Goal: Navigation & Orientation: Find specific page/section

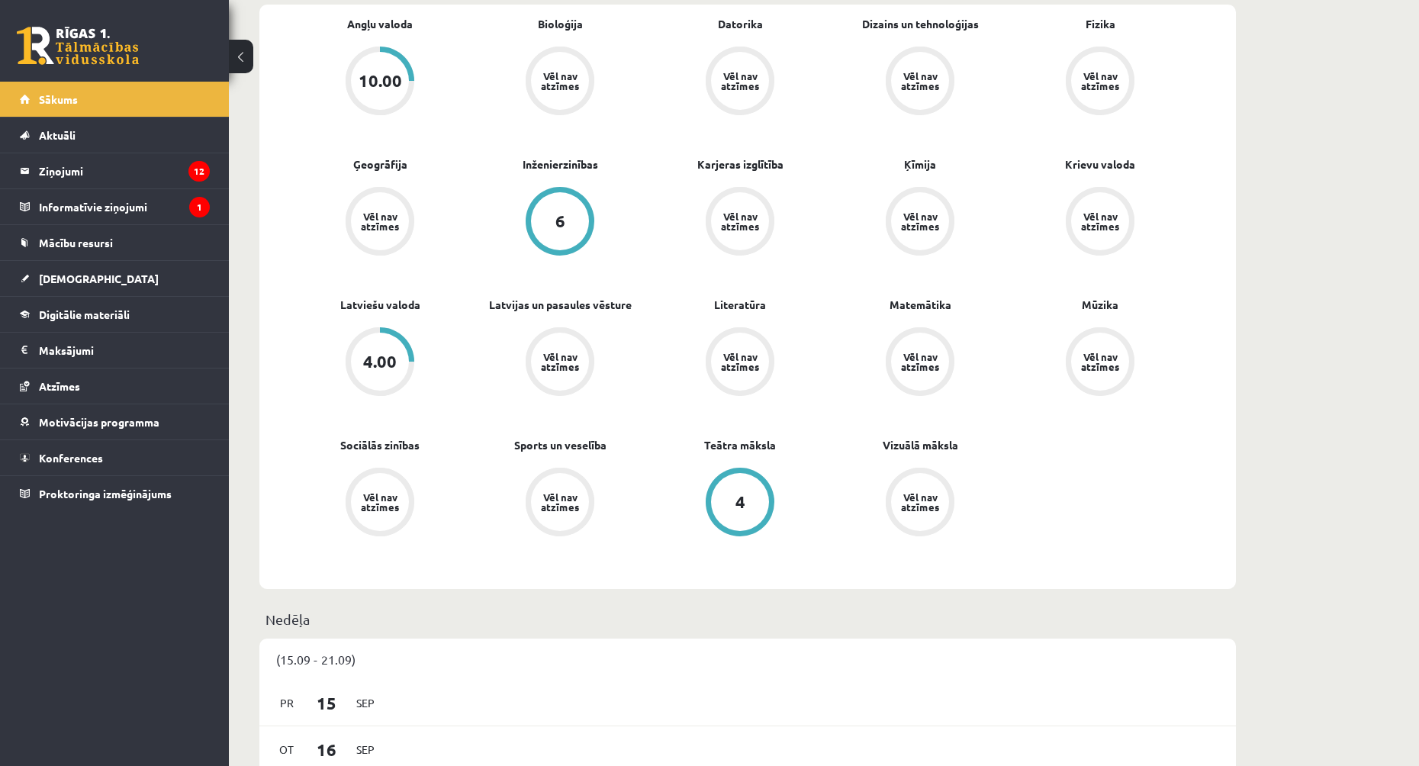
scroll to position [610, 0]
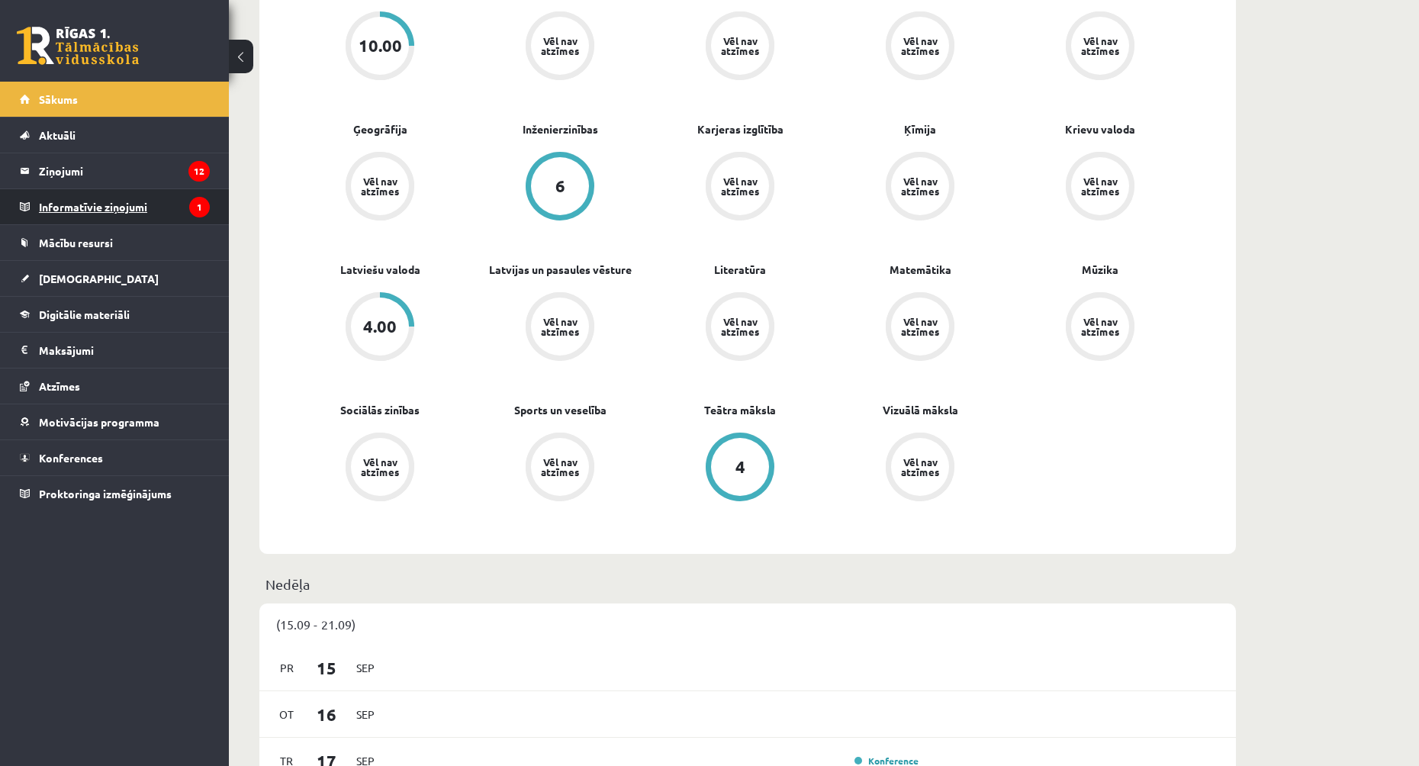
click at [175, 198] on legend "Informatīvie ziņojumi 1" at bounding box center [124, 206] width 171 height 35
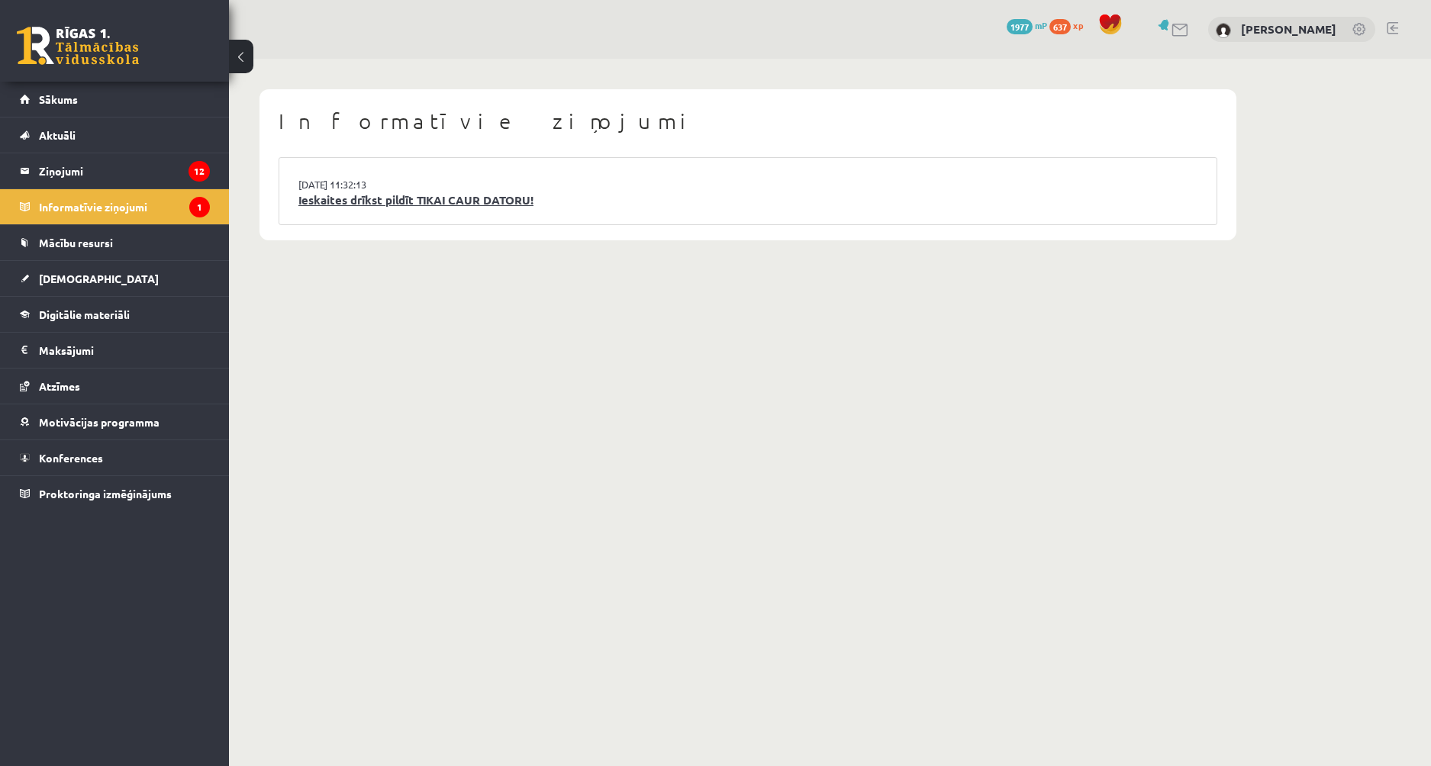
click at [364, 201] on link "Ieskaites drīkst pildīt TIKAI CAUR DATORU!" at bounding box center [747, 201] width 899 height 18
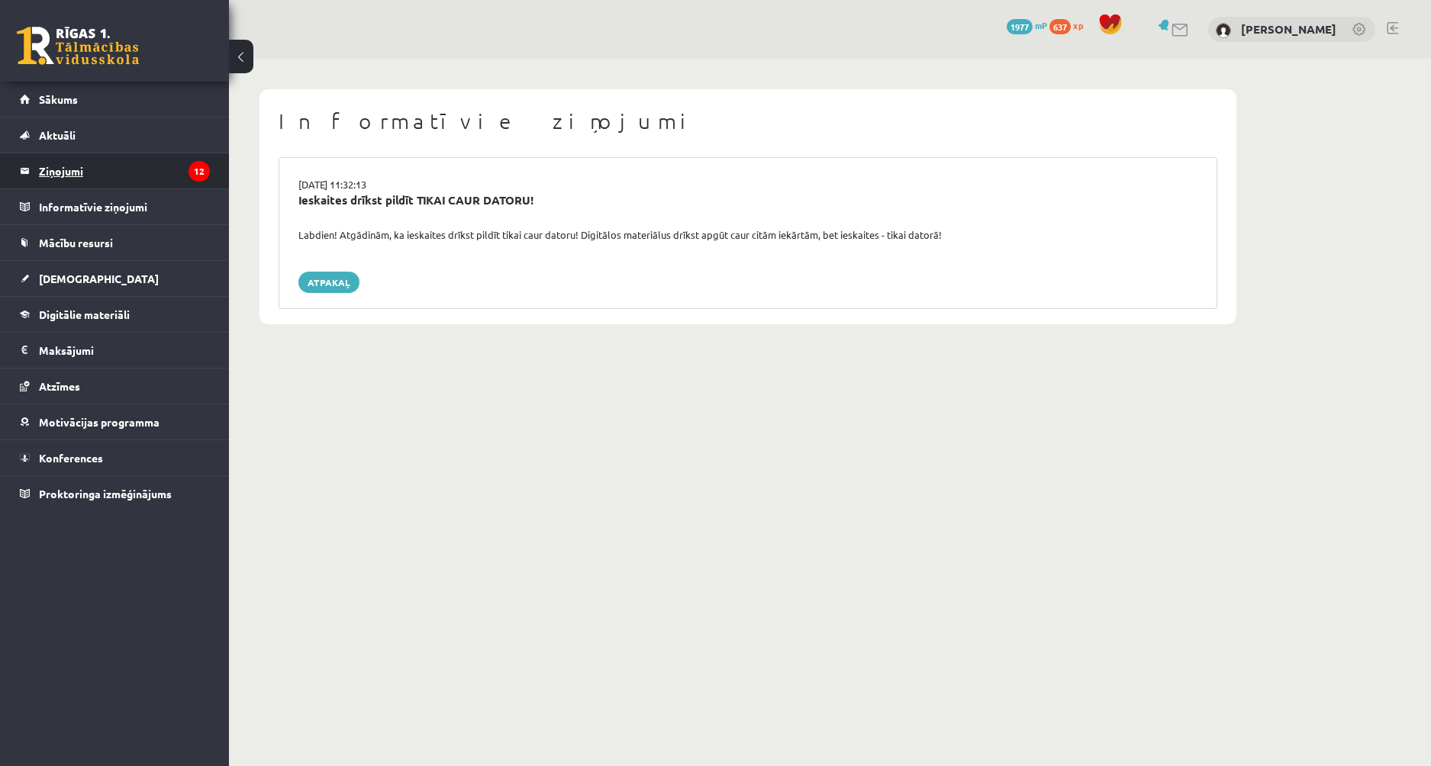
click at [147, 181] on legend "Ziņojumi 12" at bounding box center [124, 170] width 171 height 35
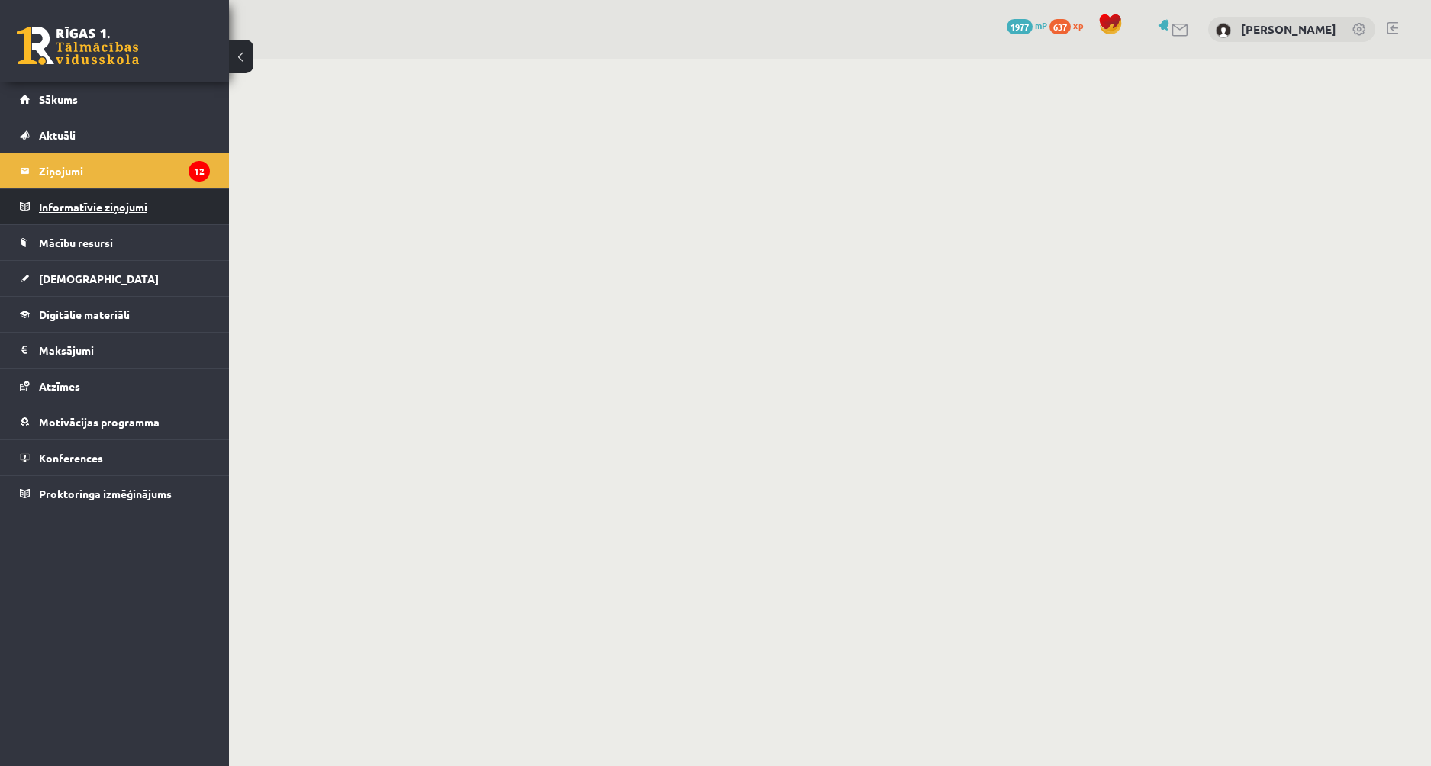
click at [137, 219] on legend "Informatīvie ziņojumi 0" at bounding box center [124, 206] width 171 height 35
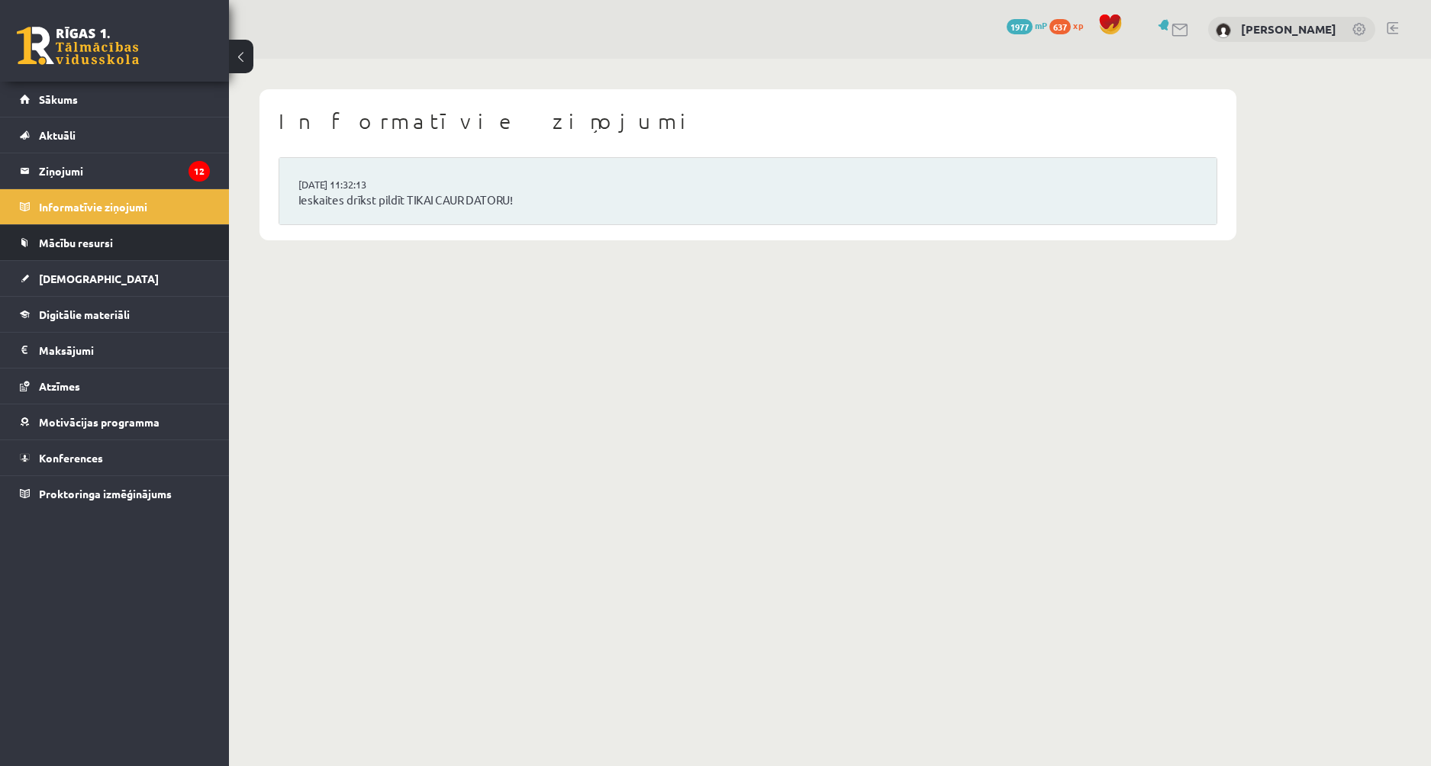
click at [153, 260] on li "Mācību resursi Publicētas konferences Pieslēgties Uzdevumiem Literatūras saraks…" at bounding box center [114, 242] width 229 height 37
click at [147, 239] on link "Mācību resursi" at bounding box center [115, 242] width 190 height 35
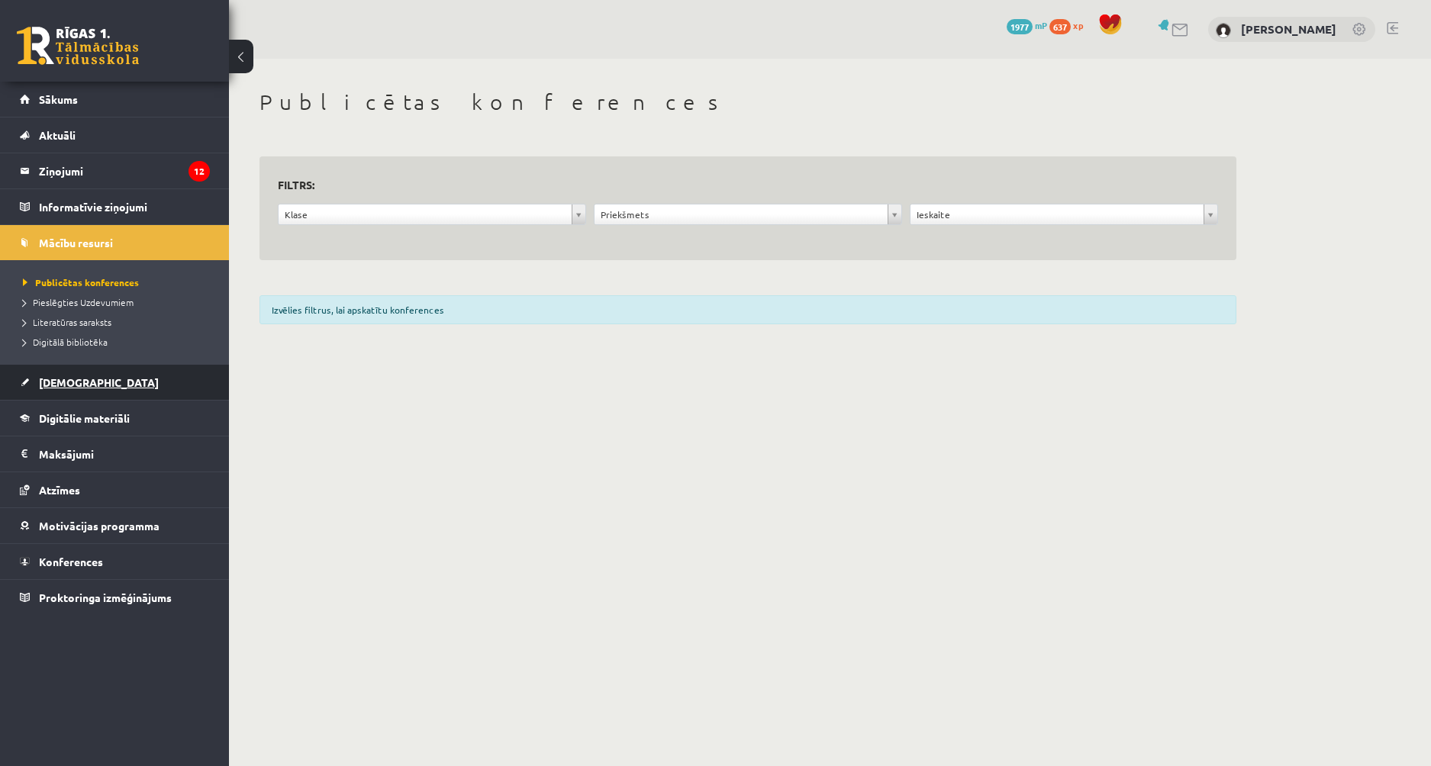
click at [164, 382] on link "[DEMOGRAPHIC_DATA]" at bounding box center [115, 382] width 190 height 35
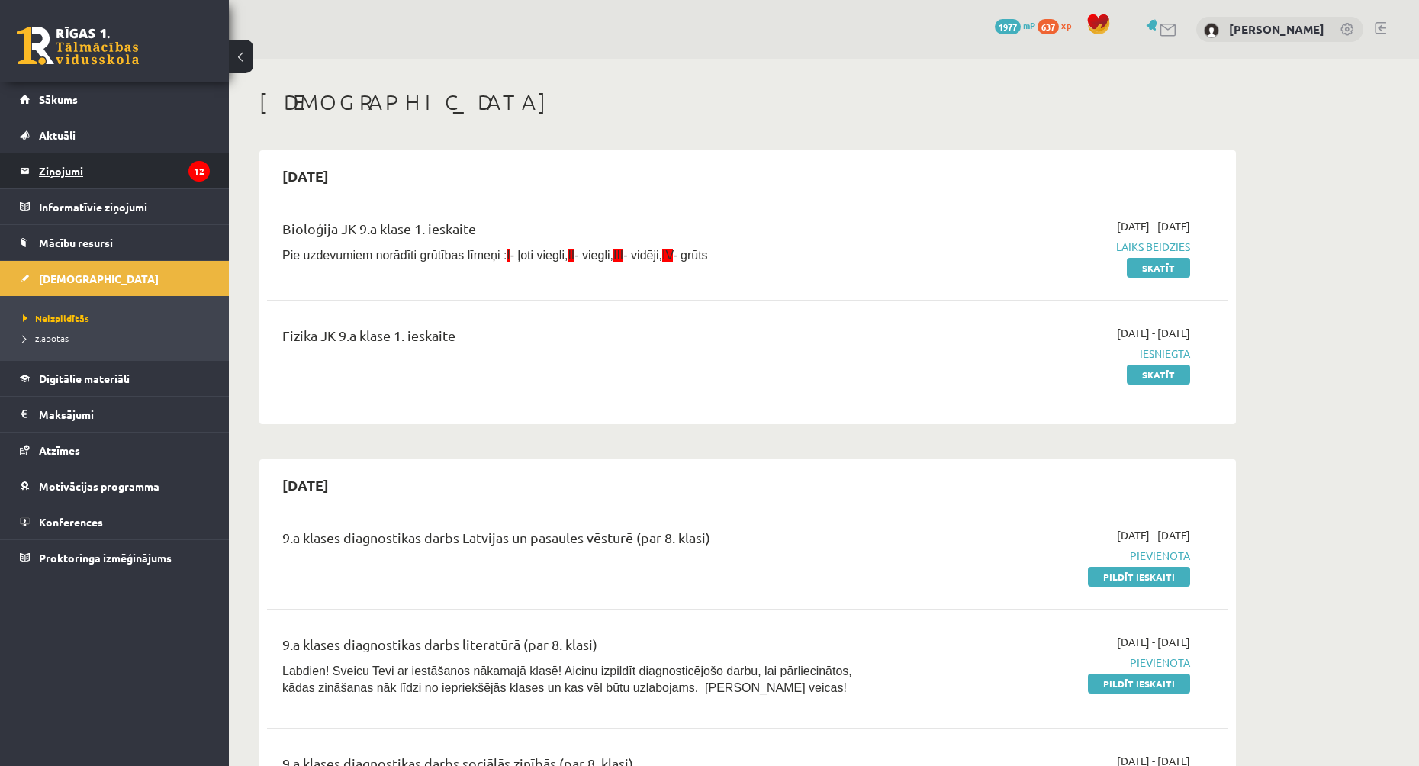
click at [169, 175] on legend "Ziņojumi 12" at bounding box center [124, 170] width 171 height 35
